Goal: Complete application form

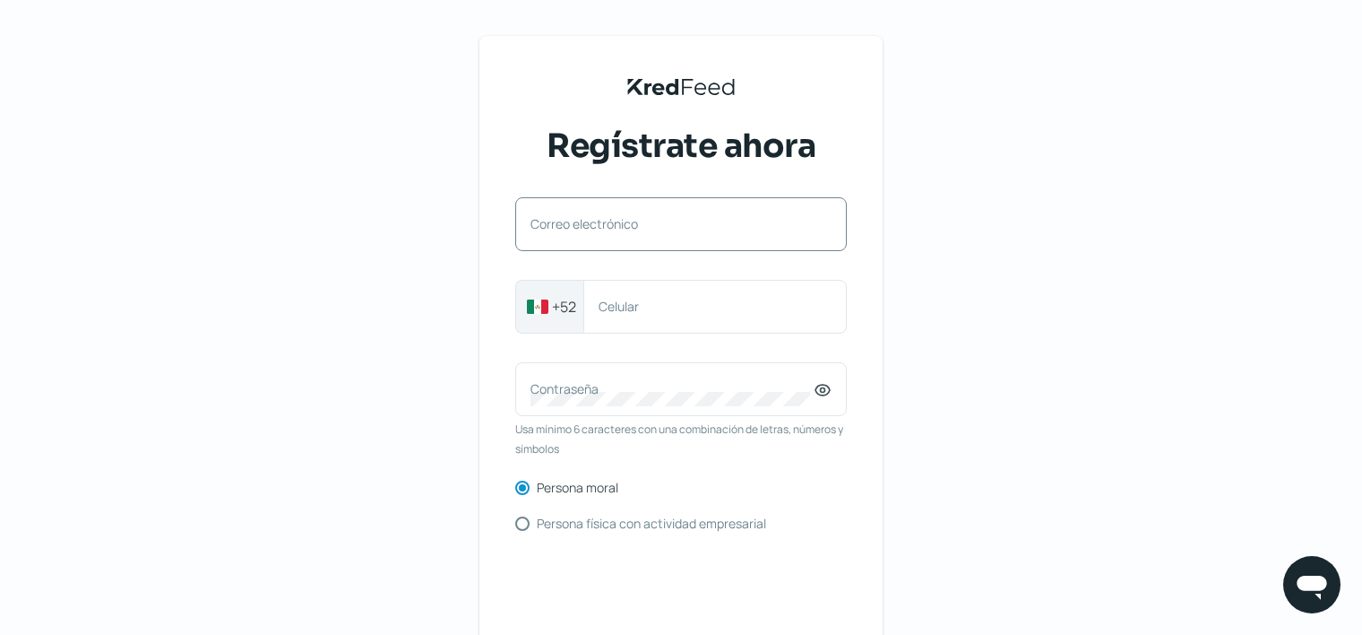
click at [703, 248] on div "Correo electrónico" at bounding box center [681, 224] width 332 height 54
type input "[EMAIL_ADDRESS][DOMAIN_NAME]"
type input "523121330598"
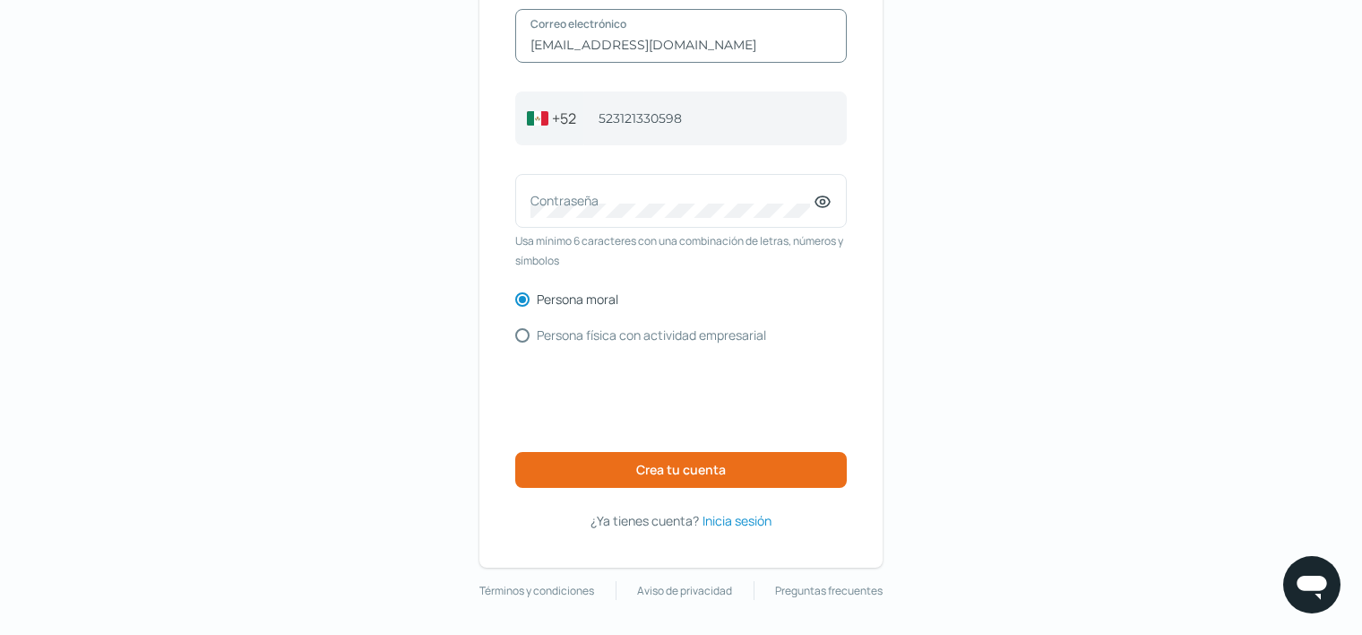
scroll to position [189, 0]
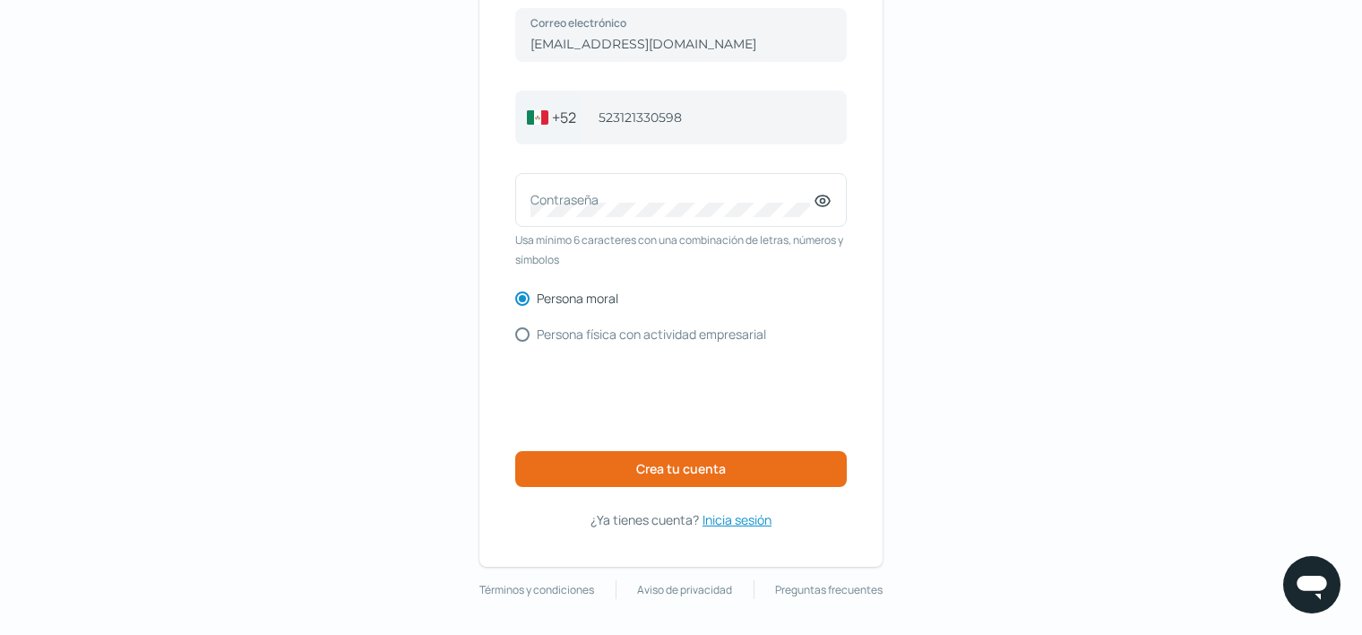
click at [764, 513] on span "Inicia sesión" at bounding box center [737, 519] width 69 height 22
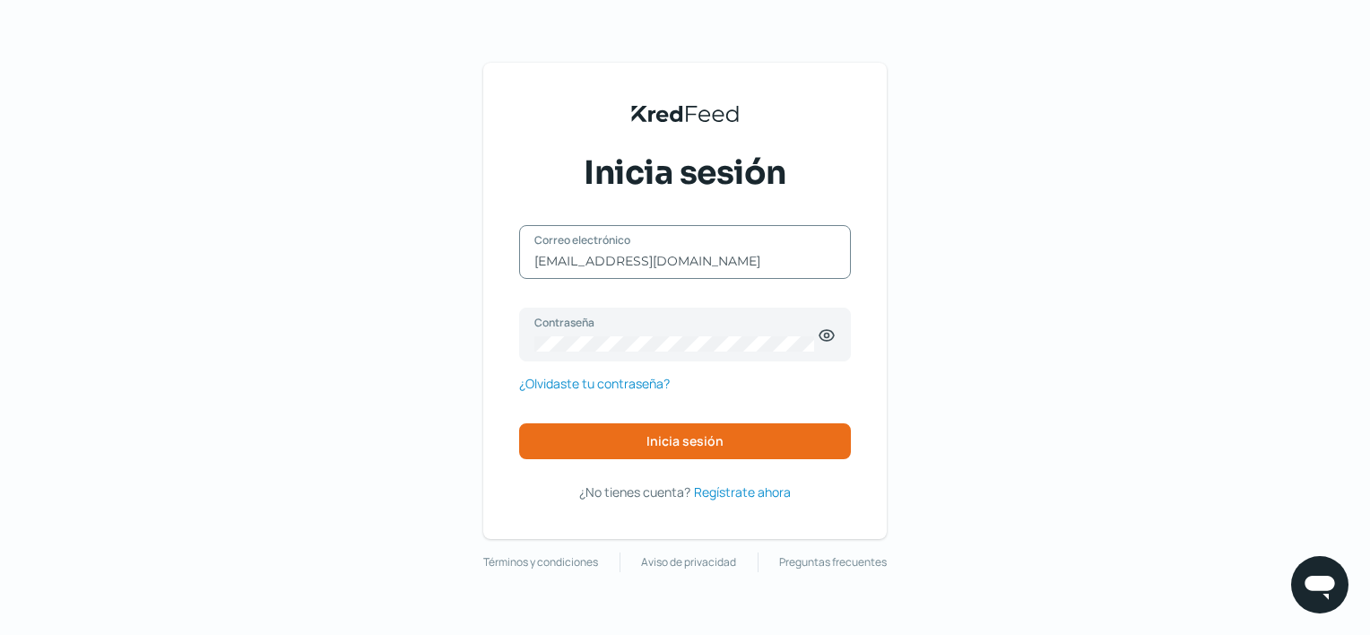
click at [689, 263] on input "[EMAIL_ADDRESS][DOMAIN_NAME]" at bounding box center [684, 261] width 301 height 16
click at [736, 254] on input "[EMAIL_ADDRESS][DOMAIN_NAME]" at bounding box center [684, 261] width 301 height 16
type input "[EMAIL_ADDRESS][DOMAIN_NAME]"
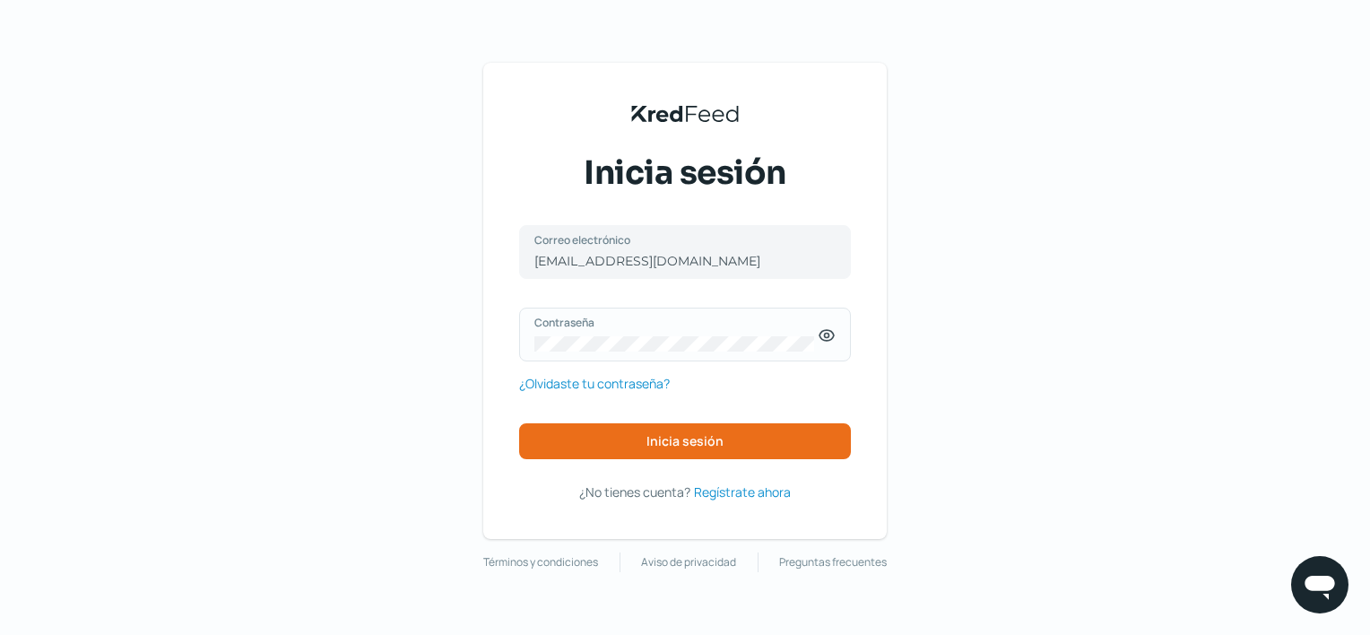
click at [825, 335] on icon at bounding box center [827, 335] width 4 height 4
click at [888, 301] on div "KredFeed's Black Logo Inicia sesión [EMAIL_ADDRESS][DOMAIN_NAME] Correo electró…" at bounding box center [685, 317] width 1370 height 635
click at [702, 428] on button "Inicia sesión" at bounding box center [685, 441] width 332 height 36
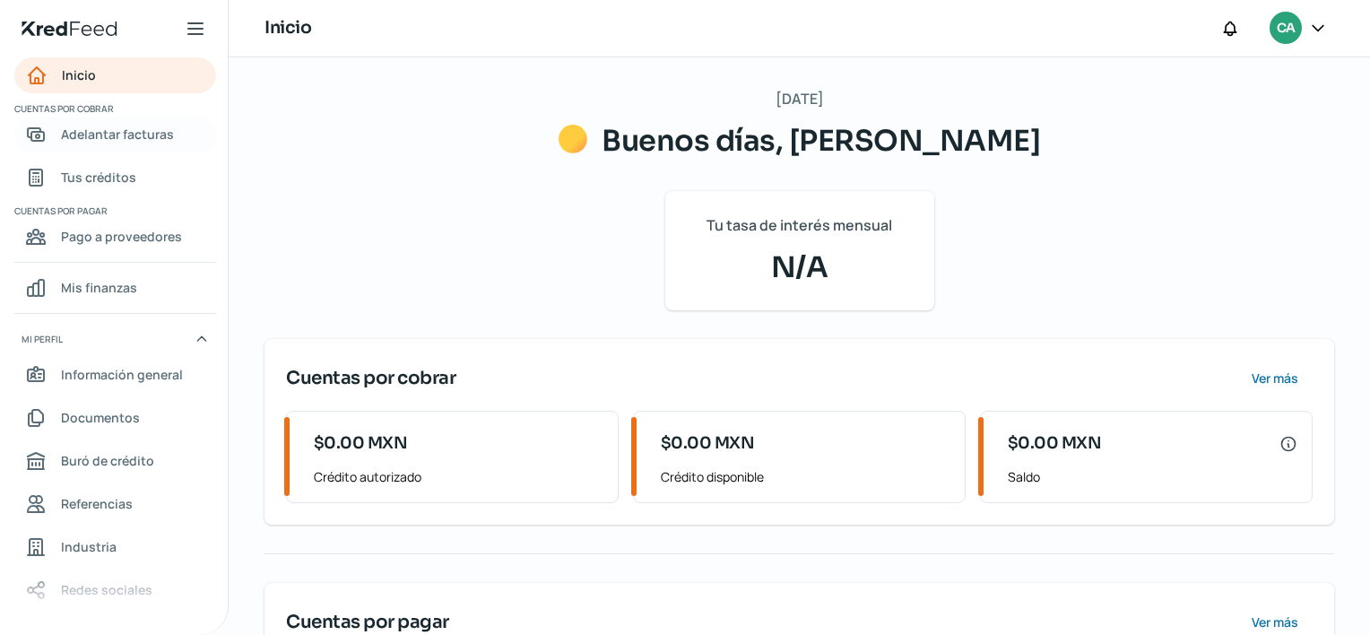
click at [116, 143] on span "Adelantar facturas" at bounding box center [117, 134] width 113 height 22
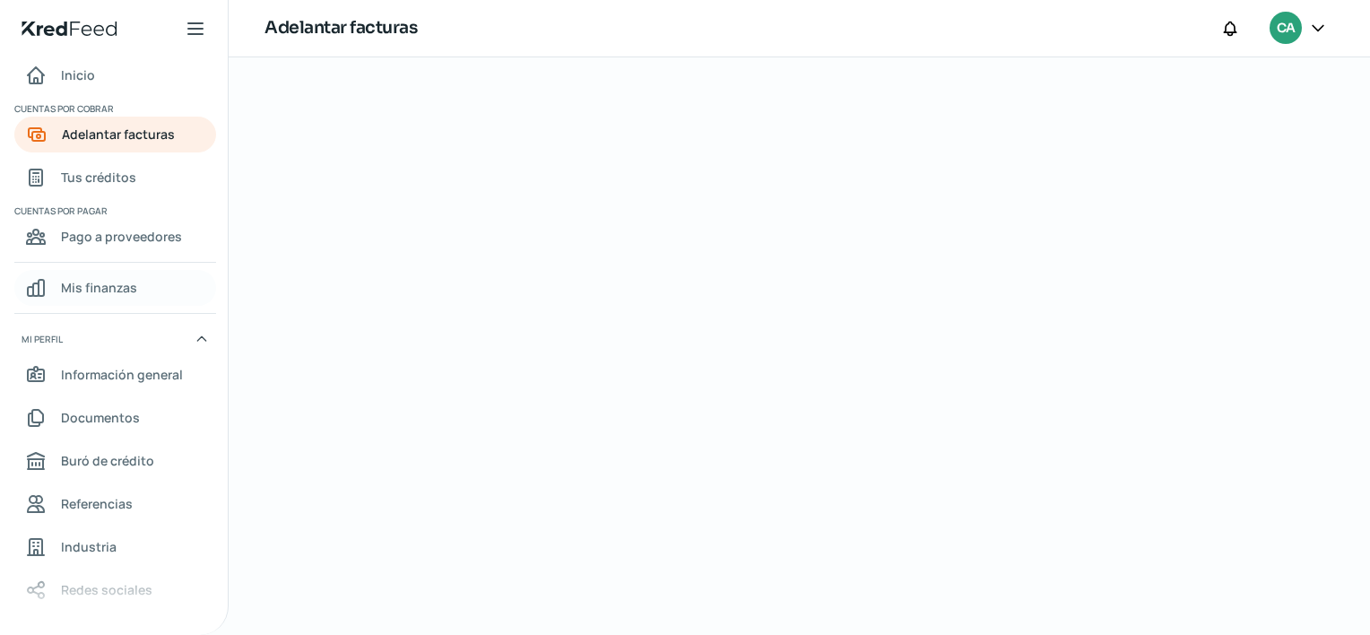
click at [106, 280] on span "Mis finanzas" at bounding box center [99, 287] width 76 height 22
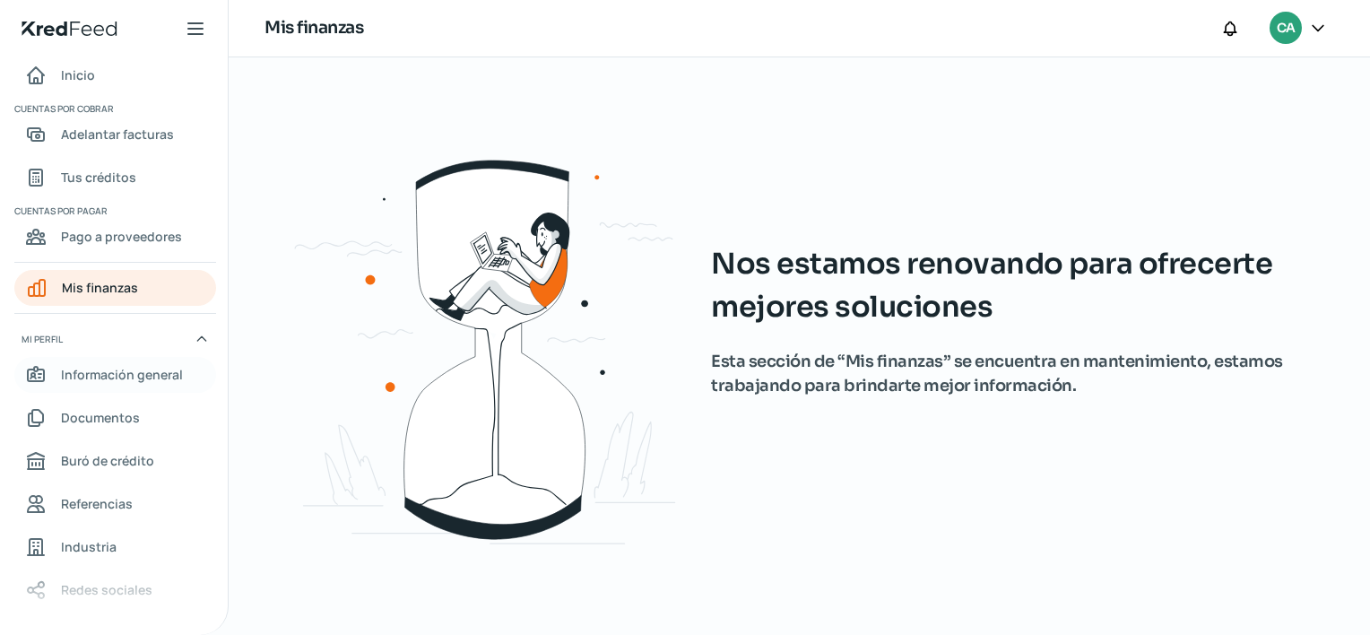
click at [143, 387] on link "Información general" at bounding box center [115, 375] width 202 height 36
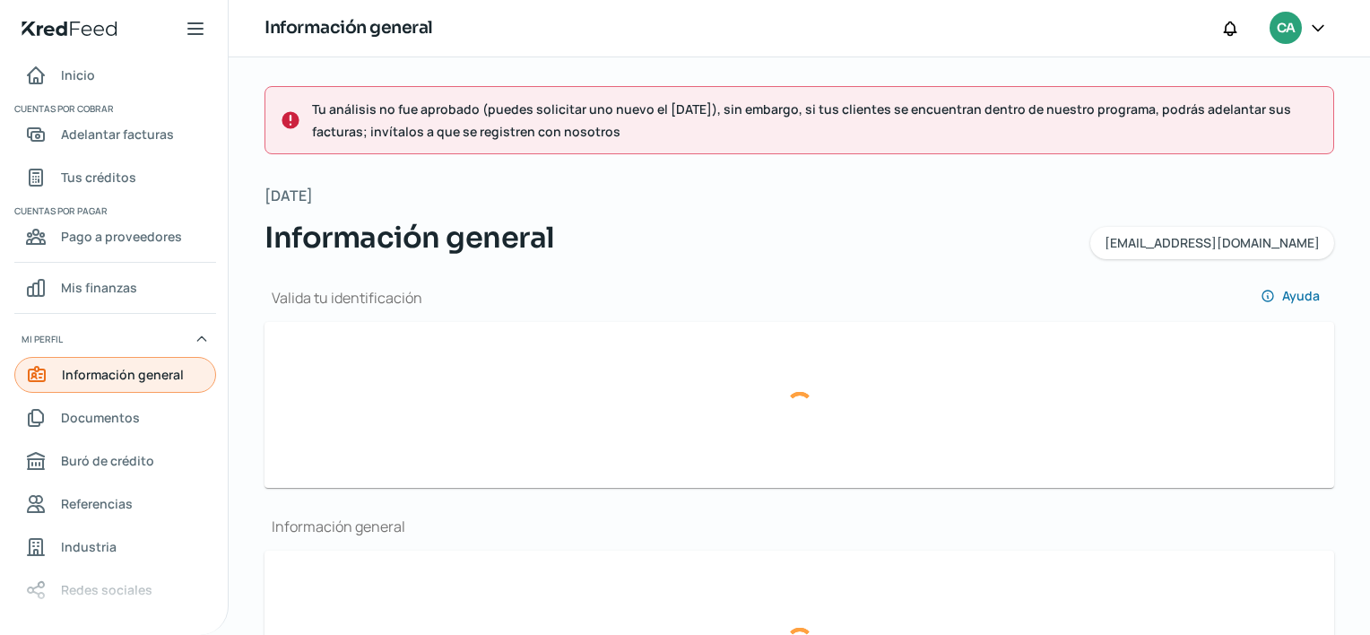
type input "41c36ee3-4d56-4792-b98c-e7f28159b00c-officialIdFront.png"
type input "41c36ee3-4d56-4792-b98c-e7f28159b00c-officialIdBack.png"
type input "[EMAIL_ADDRESS][DOMAIN_NAME]"
type input "Régimen simplificado de confianza"
type input "[PERSON_NAME]"
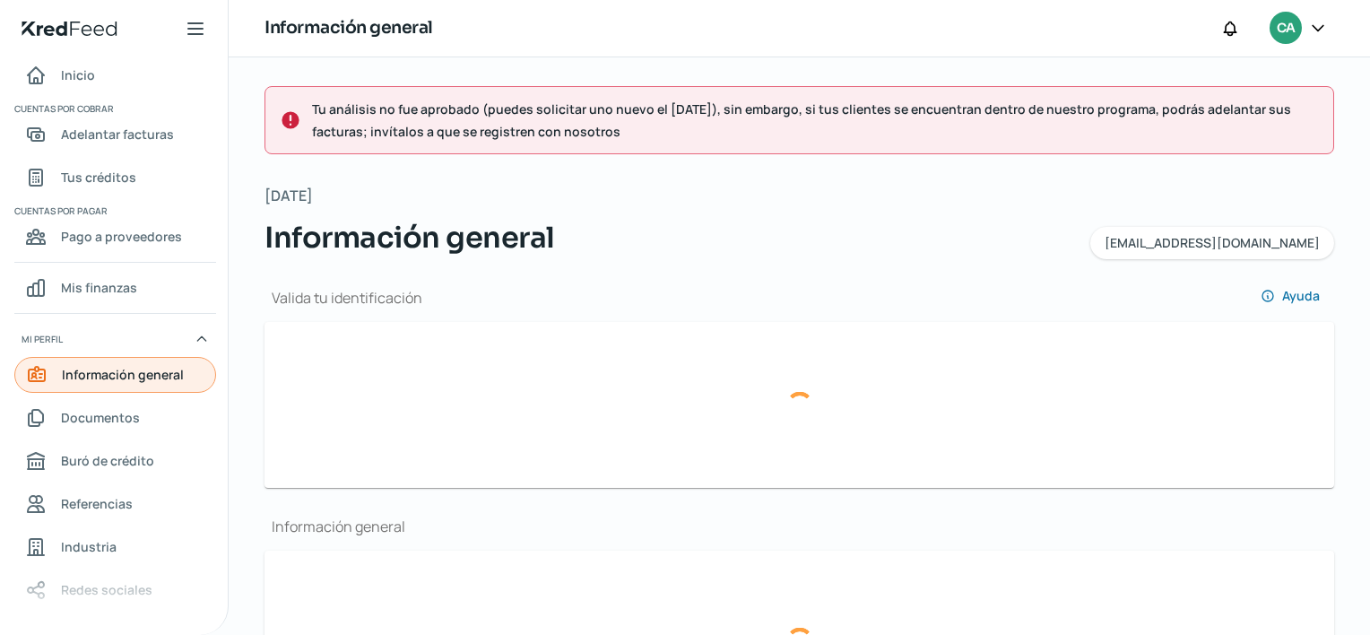
type input "31 - 2133 - 0598"
type input "GOGC020608UR8"
type input "BBVA BANCOMER"
type input "012090004755990401"
type input "[PERSON_NAME]"
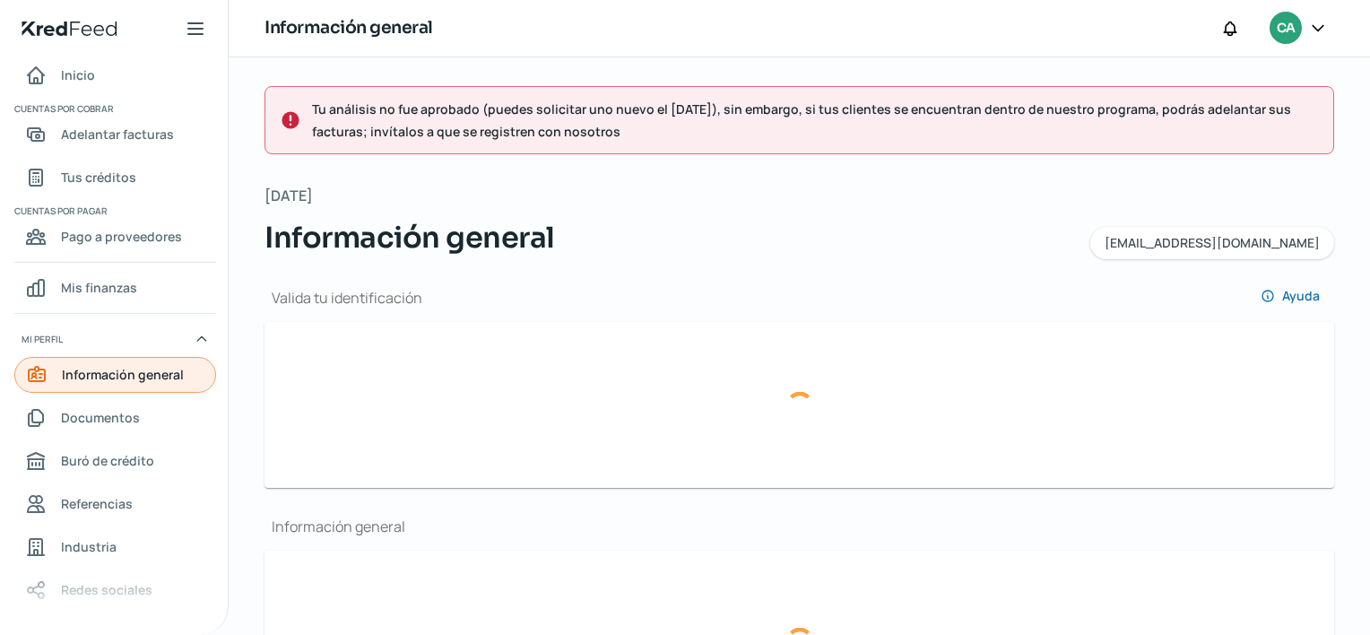
type input "311"
type input "28140"
type input "SAN [PERSON_NAME]"
type input "COLIMA"
type input "[GEOGRAPHIC_DATA]"
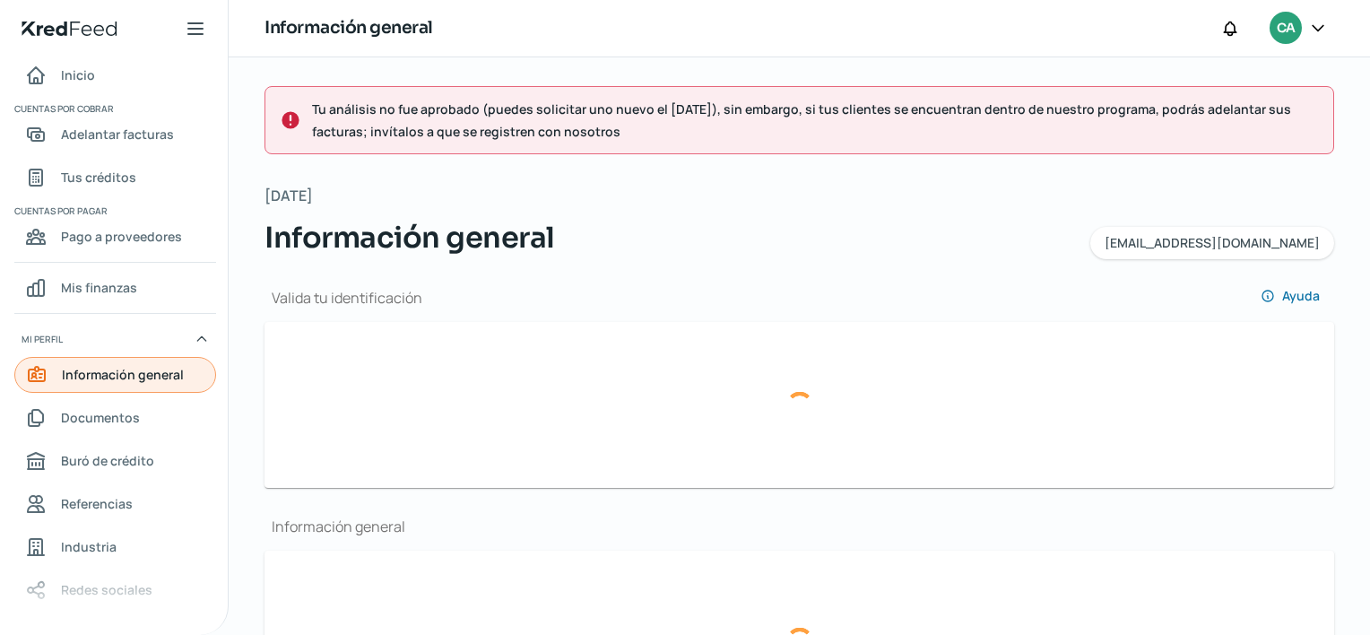
type input "[GEOGRAPHIC_DATA]"
type input "�WA Business (1).pdf"
type input "[PERSON_NAME]"
type input "311"
type input "28140"
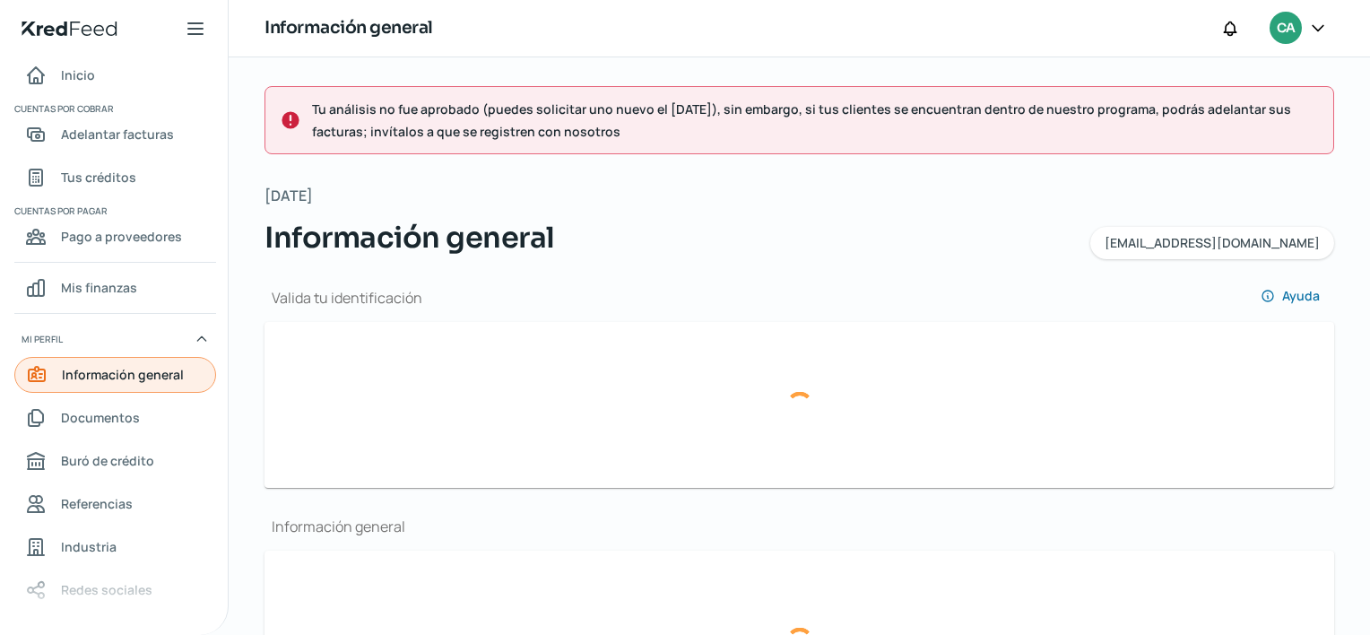
type input "SAN [PERSON_NAME]"
type input "COLIMA"
type input "[GEOGRAPHIC_DATA]"
type input "�WA Business.pdf"
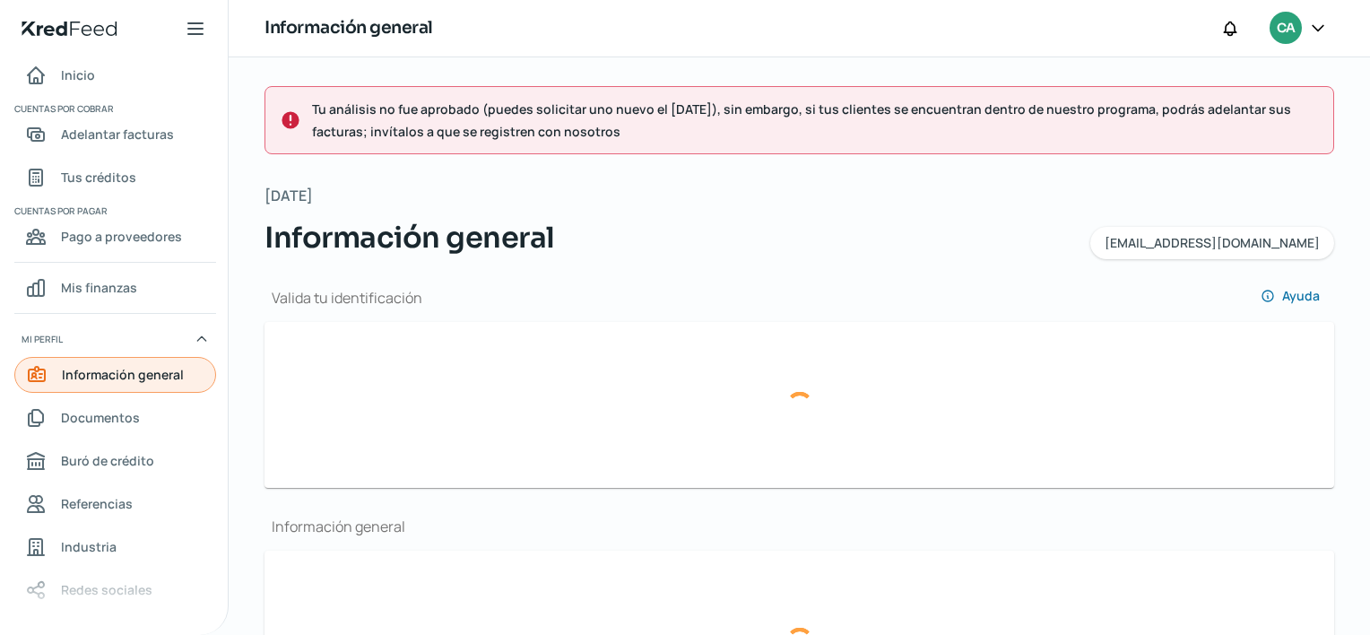
type input "10"
type input "0"
type input "Propia"
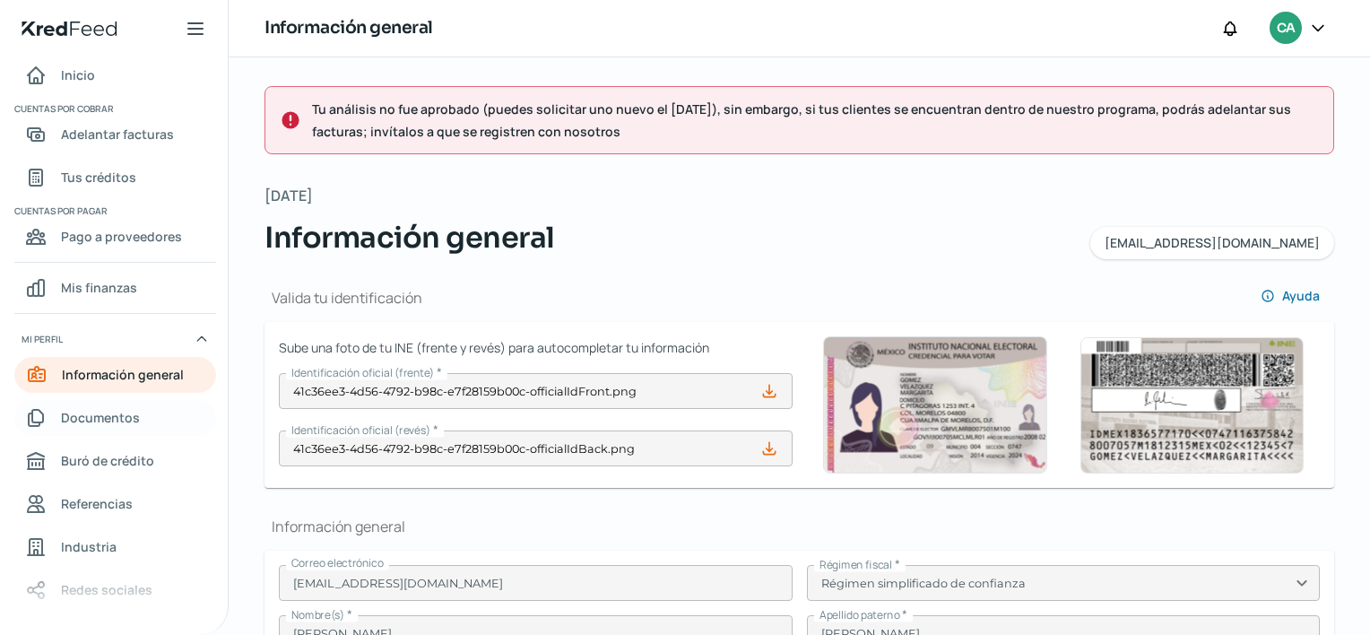
click at [132, 414] on span "Documentos" at bounding box center [100, 417] width 79 height 22
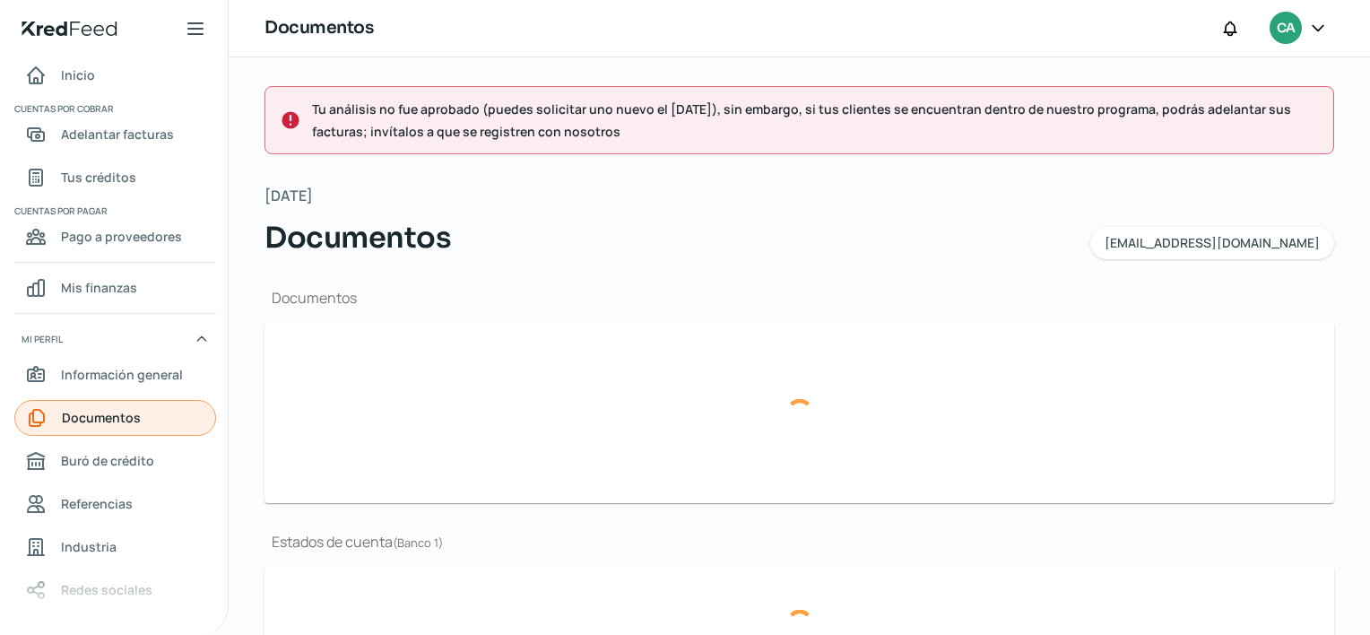
type input "[PERSON_NAME].pdf"
type input "[DATE] BBVA.pdf"
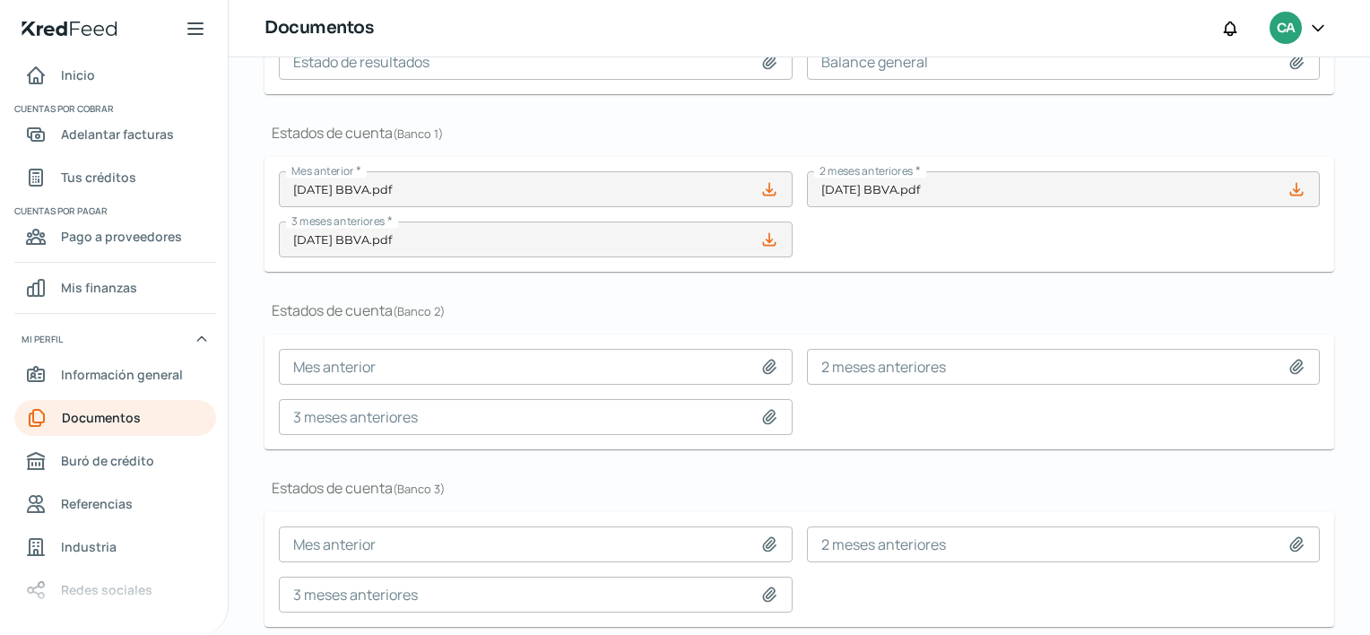
scroll to position [470, 0]
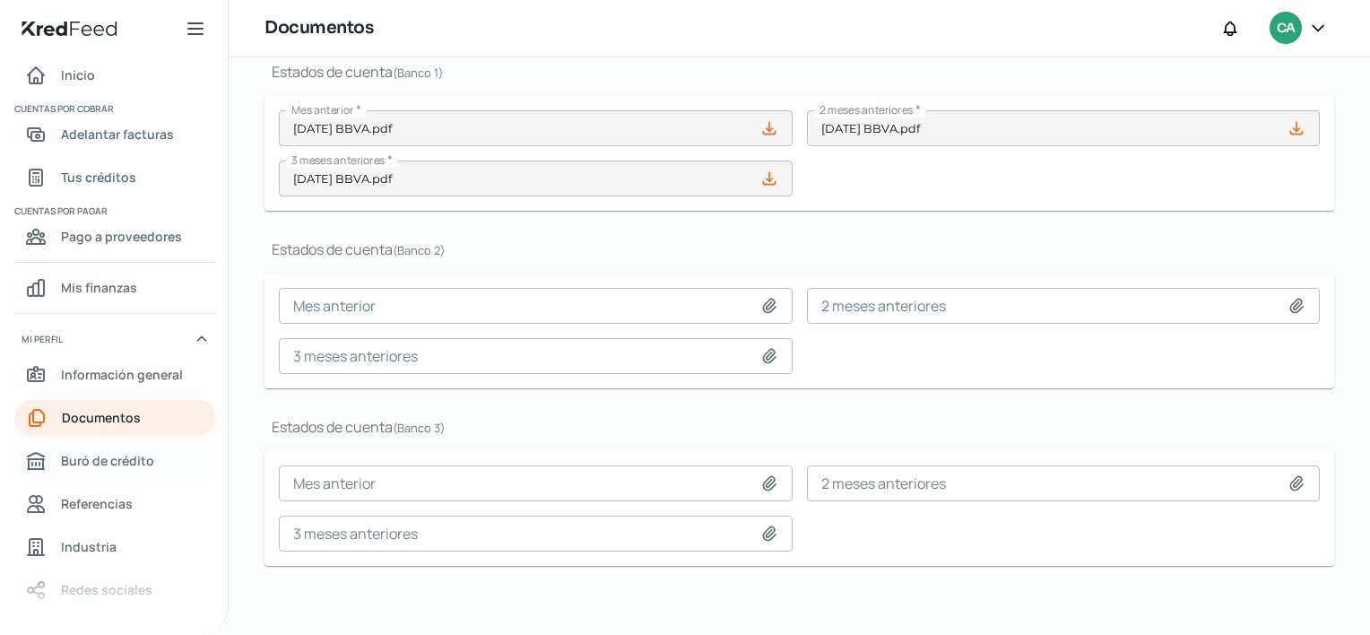
click at [161, 450] on link "Buró de crédito" at bounding box center [115, 461] width 202 height 36
